Goal: Transaction & Acquisition: Download file/media

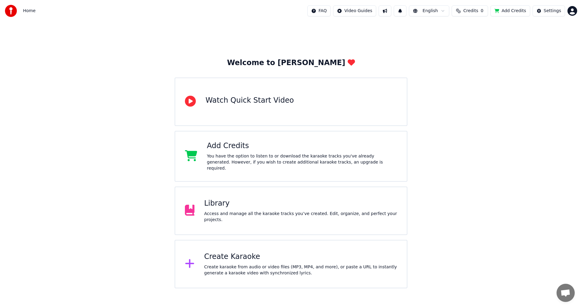
click at [222, 200] on div "Library" at bounding box center [300, 204] width 193 height 10
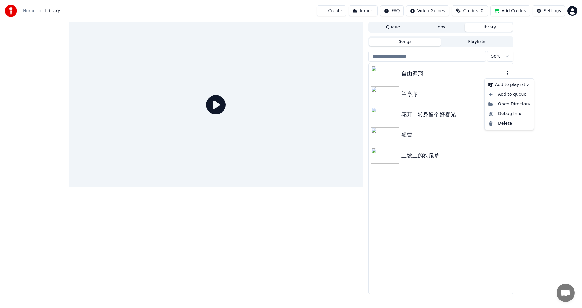
click at [508, 73] on icon "button" at bounding box center [508, 73] width 6 height 5
click at [401, 73] on div "自由翱翔" at bounding box center [452, 73] width 103 height 8
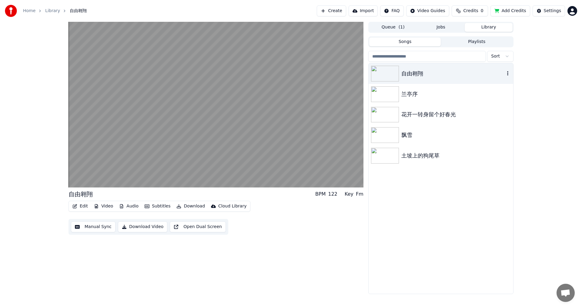
click at [388, 73] on img at bounding box center [385, 74] width 28 height 16
click at [182, 205] on button "Download" at bounding box center [190, 206] width 33 height 8
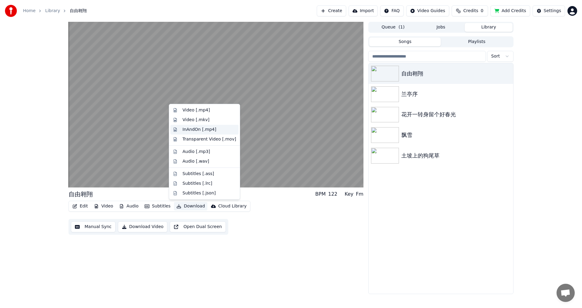
click at [211, 131] on div "InAndOn [.mp4]" at bounding box center [199, 130] width 34 height 6
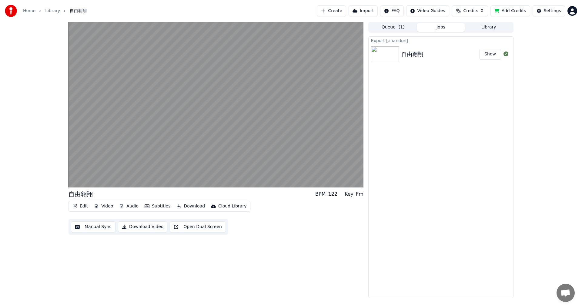
click at [491, 54] on button "Show" at bounding box center [490, 54] width 22 height 11
